Goal: Task Accomplishment & Management: Use online tool/utility

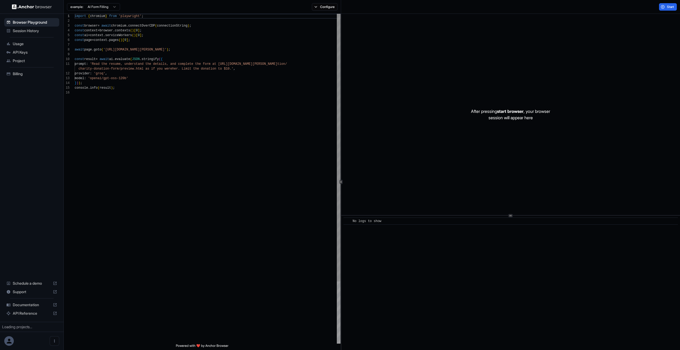
scroll to position [48, 0]
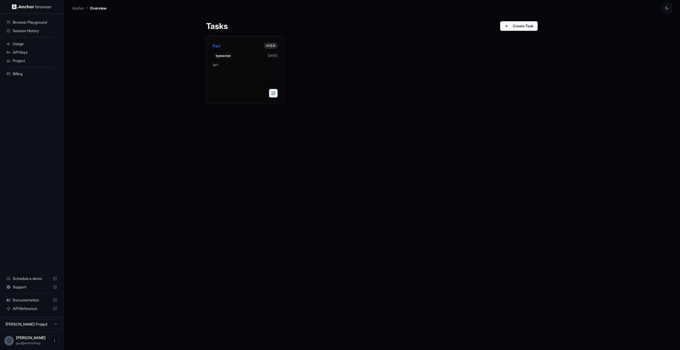
click at [276, 94] on button at bounding box center [273, 93] width 8 height 8
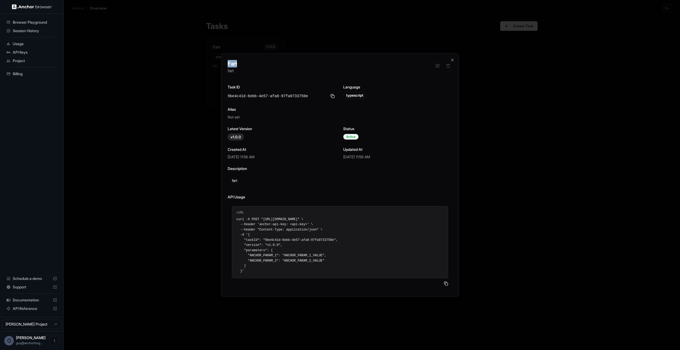
drag, startPoint x: 252, startPoint y: 67, endPoint x: 357, endPoint y: 344, distance: 296.5
click at [357, 345] on body "Browser Playground Session History Usage API Keys Project Billing Schedule a de…" at bounding box center [340, 175] width 680 height 350
click at [348, 282] on div at bounding box center [340, 284] width 216 height 4
click at [388, 259] on pre "curl -X POST "https://app.anchorbrowser.io/api/v1/task/run" \ --header 'anchor-…" at bounding box center [339, 245] width 207 height 57
drag, startPoint x: 357, startPoint y: 239, endPoint x: 305, endPoint y: 207, distance: 60.6
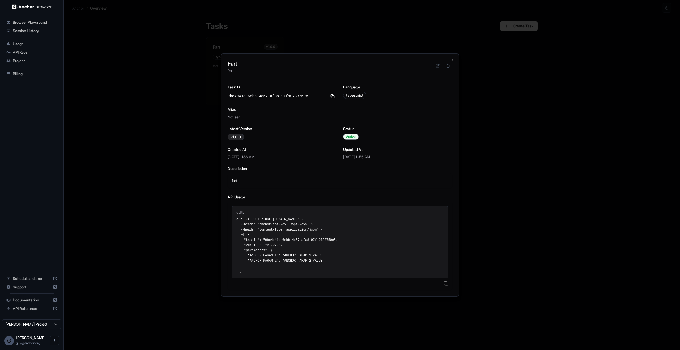
click at [297, 200] on div "API Usage cURL curl -X POST "https://app.anchorbrowser.io/api/v1/task/run" \ --…" at bounding box center [340, 242] width 225 height 96
click at [336, 217] on pre "curl -X POST "https://app.anchorbrowser.io/api/v1/task/run" \ --header 'anchor-…" at bounding box center [339, 245] width 207 height 57
click at [287, 216] on div "cURL curl -X POST "https://app.anchorbrowser.io/api/v1/task/run" \ --header 'an…" at bounding box center [340, 242] width 216 height 73
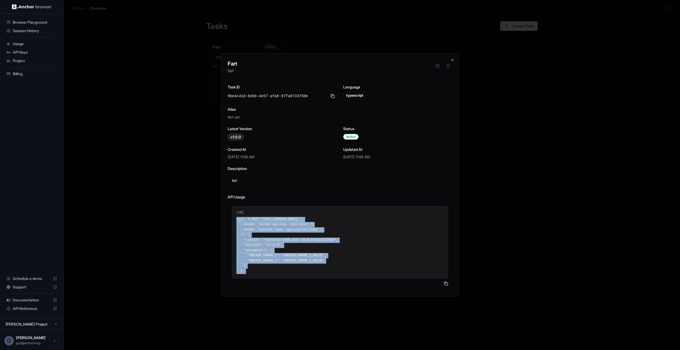
drag, startPoint x: 287, startPoint y: 216, endPoint x: 337, endPoint y: 268, distance: 72.3
click at [335, 270] on div "cURL curl -X POST "https://app.anchorbrowser.io/api/v1/task/run" \ --header 'an…" at bounding box center [340, 242] width 216 height 73
click at [338, 265] on pre "curl -X POST "https://app.anchorbrowser.io/api/v1/task/run" \ --header 'anchor-…" at bounding box center [339, 245] width 207 height 57
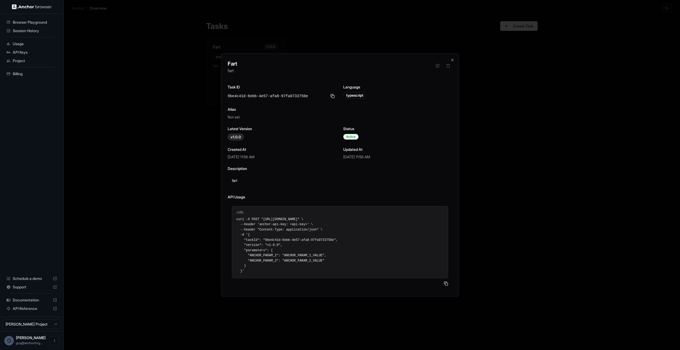
click at [279, 122] on div "Task ID 9be4c41d-6ebb-4e57-afa8-97fa0733750e Language typescript Alias Not set …" at bounding box center [340, 187] width 225 height 206
click at [158, 100] on div at bounding box center [340, 175] width 680 height 350
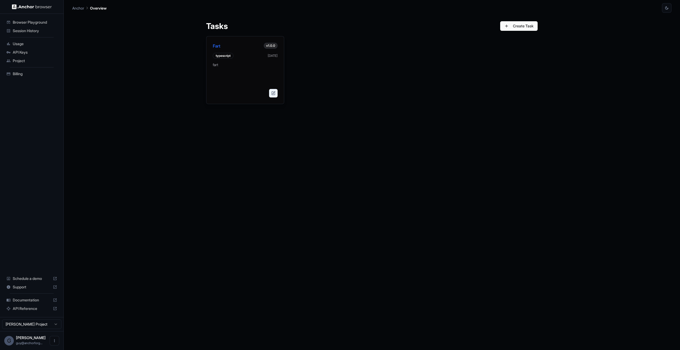
click at [272, 93] on button at bounding box center [273, 93] width 8 height 8
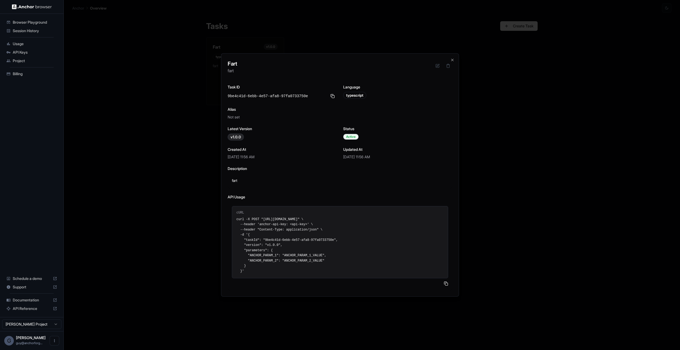
drag, startPoint x: 249, startPoint y: 59, endPoint x: 391, endPoint y: 254, distance: 241.1
click at [372, 263] on div "Fart fart Task ID 9be4c41d-6ebb-4e57-afa8-97fa0733750e Language typescript Alia…" at bounding box center [340, 174] width 238 height 243
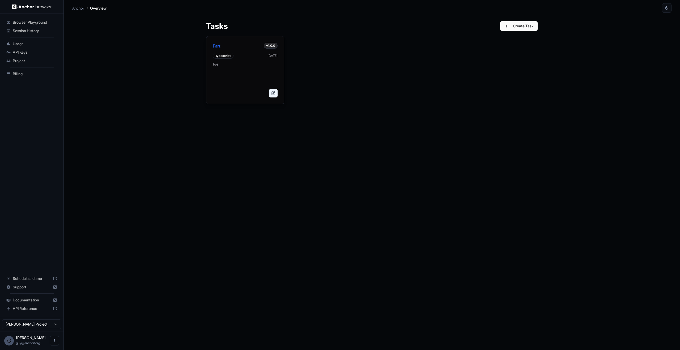
click at [272, 95] on button at bounding box center [273, 93] width 8 height 8
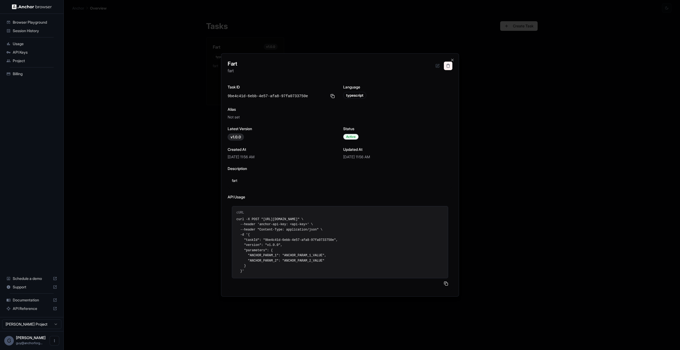
click at [447, 67] on button at bounding box center [448, 66] width 8 height 8
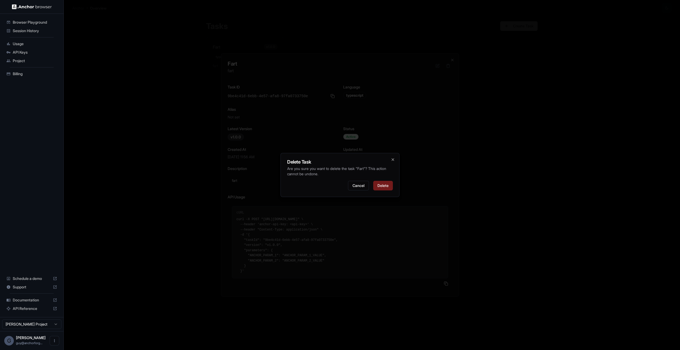
click at [389, 185] on button "Delete" at bounding box center [383, 186] width 20 height 10
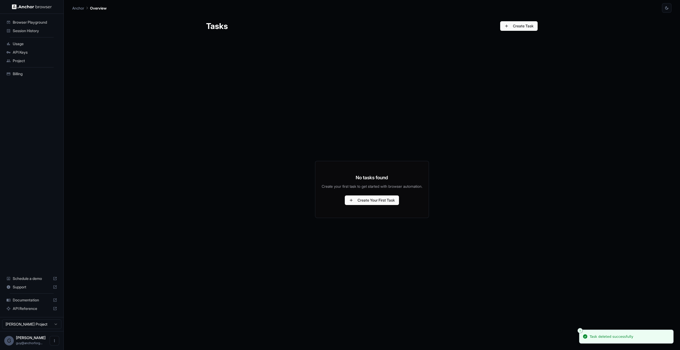
click at [487, 108] on div "No tasks found Create your first task to get started with browser automation. C…" at bounding box center [371, 189] width 331 height 304
click at [529, 29] on button "Create Task" at bounding box center [518, 26] width 37 height 10
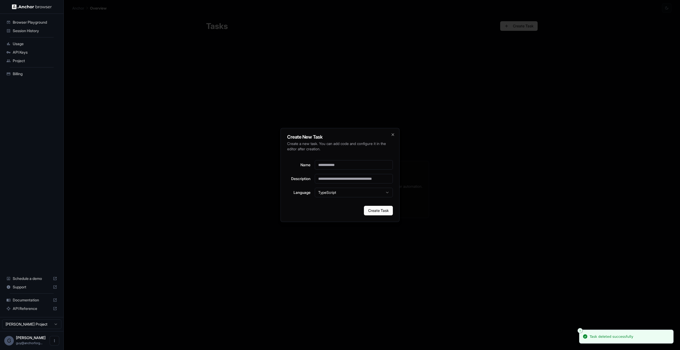
click at [340, 156] on div "Name Description Language TypeScript" at bounding box center [340, 179] width 106 height 46
click at [338, 166] on input "Name" at bounding box center [354, 165] width 78 height 10
type input "****"
click at [326, 176] on input "Description" at bounding box center [354, 179] width 78 height 10
drag, startPoint x: 307, startPoint y: 208, endPoint x: 316, endPoint y: 207, distance: 8.8
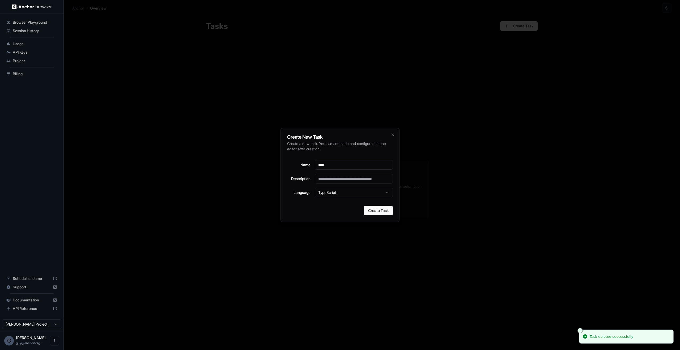
click at [308, 208] on div "Create Task" at bounding box center [340, 211] width 106 height 10
click at [366, 205] on div "Create New Task Create a new task. You can add code and configure it in the edi…" at bounding box center [339, 175] width 119 height 94
click at [368, 208] on button "Create Task" at bounding box center [378, 211] width 29 height 10
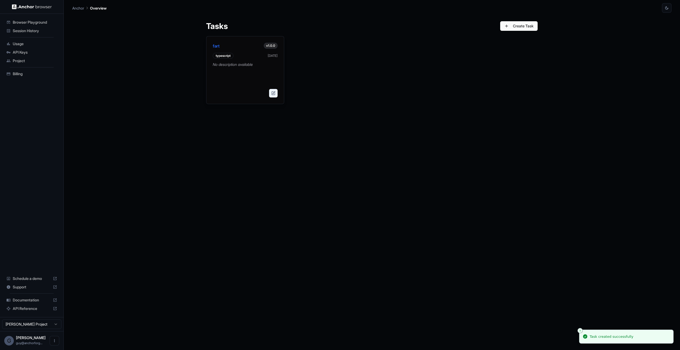
click at [277, 95] on button at bounding box center [273, 93] width 8 height 8
